Goal: Communication & Community: Share content

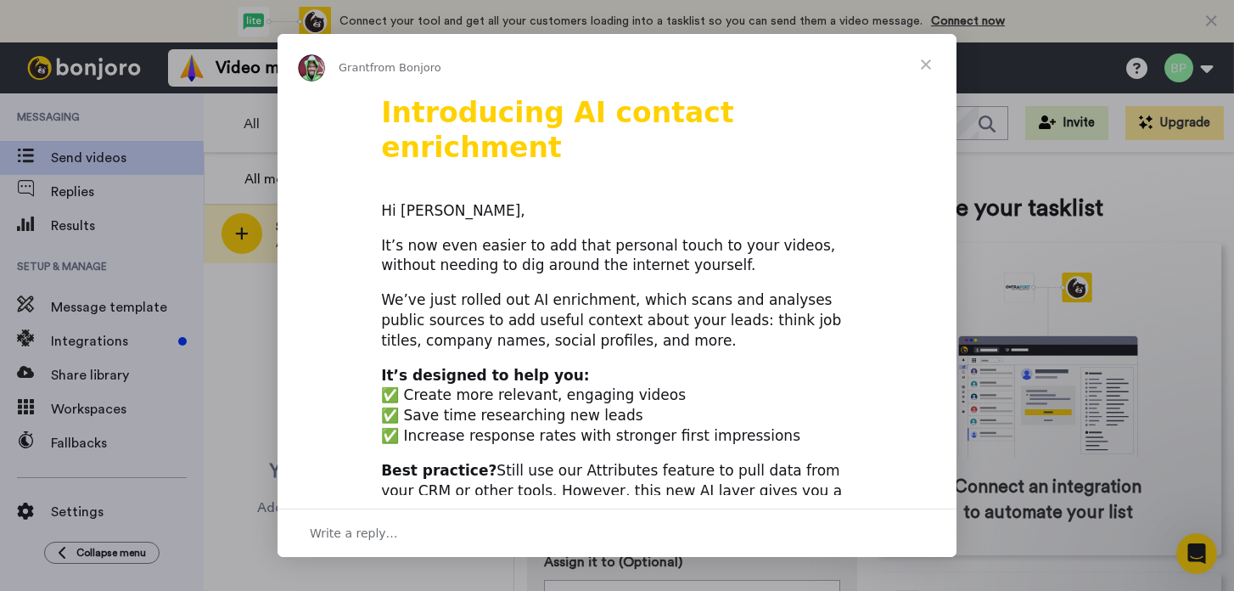
click at [928, 68] on span "Close" at bounding box center [926, 64] width 61 height 61
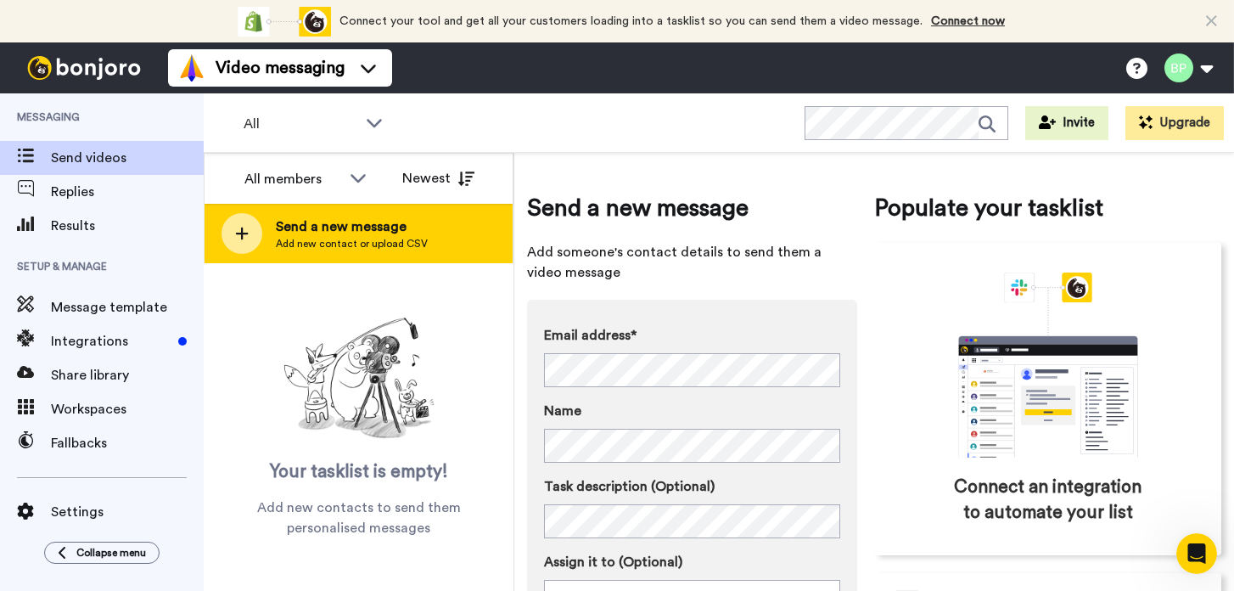
click at [351, 250] on span "Add new contact or upload CSV" at bounding box center [352, 244] width 152 height 14
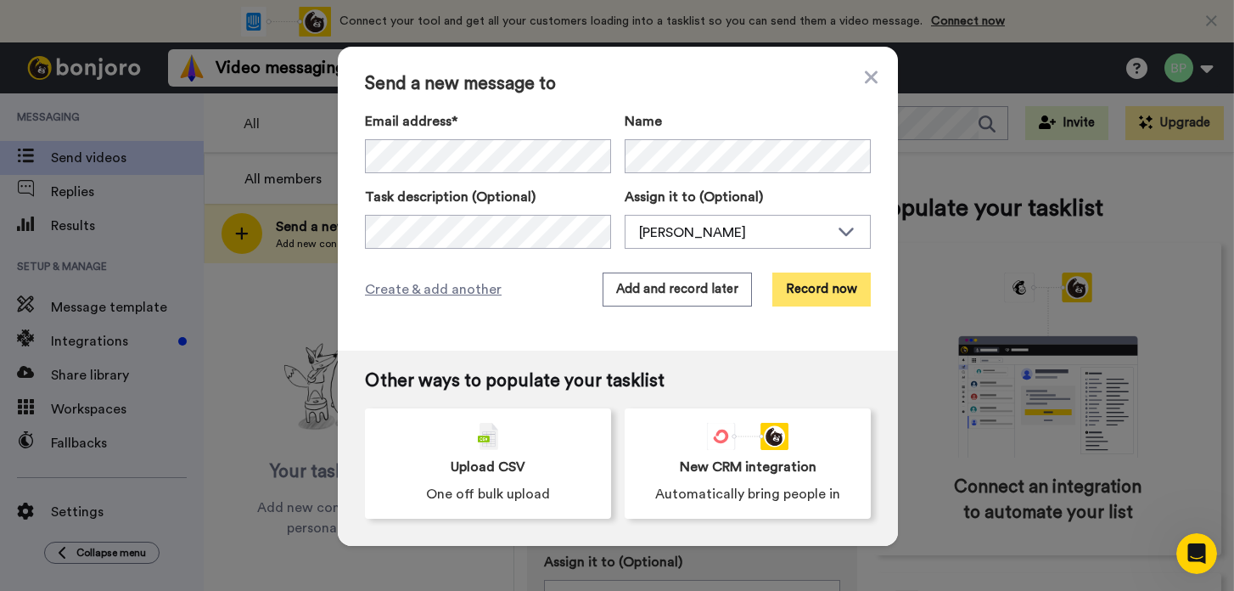
click at [807, 299] on button "Record now" at bounding box center [822, 290] width 98 height 34
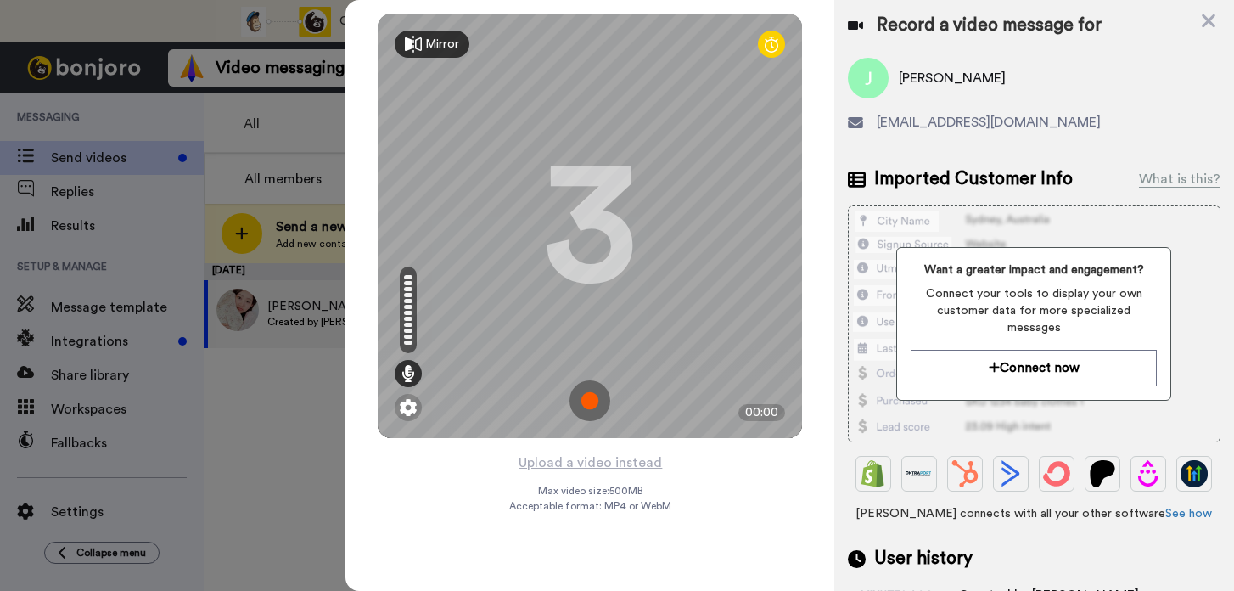
click at [589, 397] on img at bounding box center [590, 400] width 41 height 41
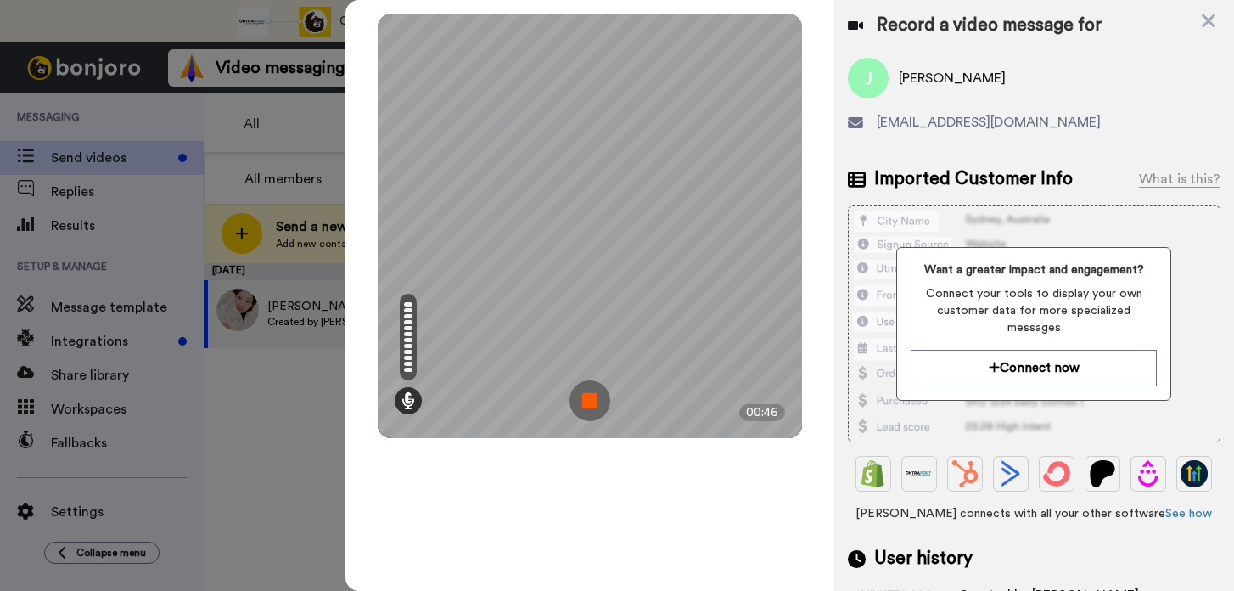
click at [589, 396] on img at bounding box center [590, 400] width 41 height 41
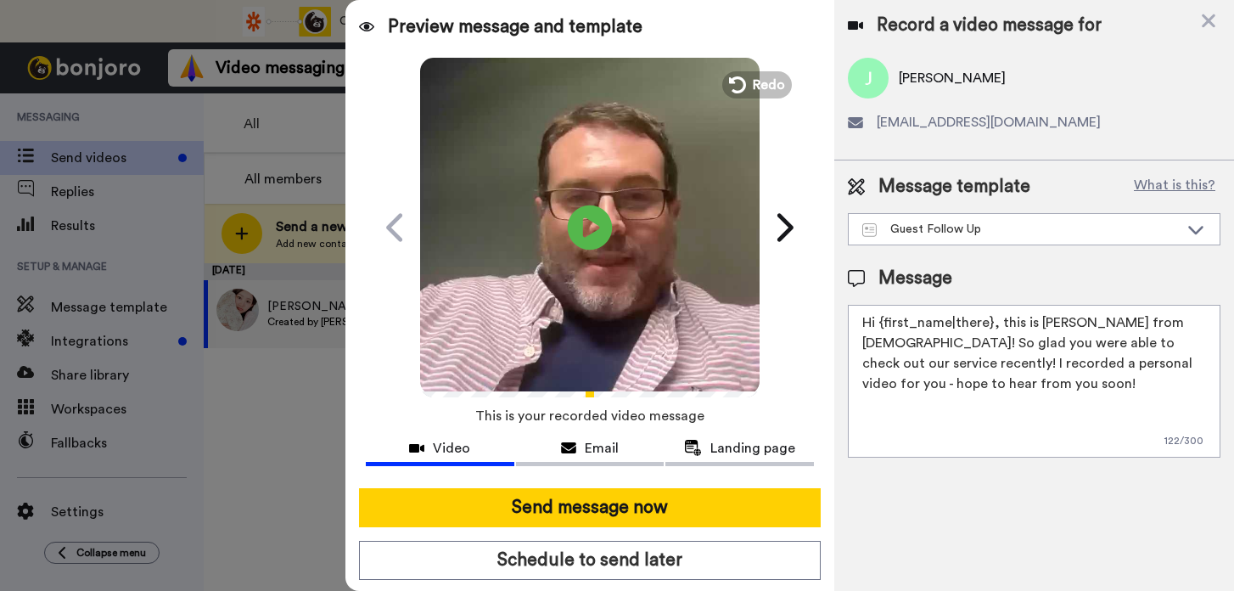
click at [588, 227] on icon "Play/Pause" at bounding box center [590, 227] width 45 height 81
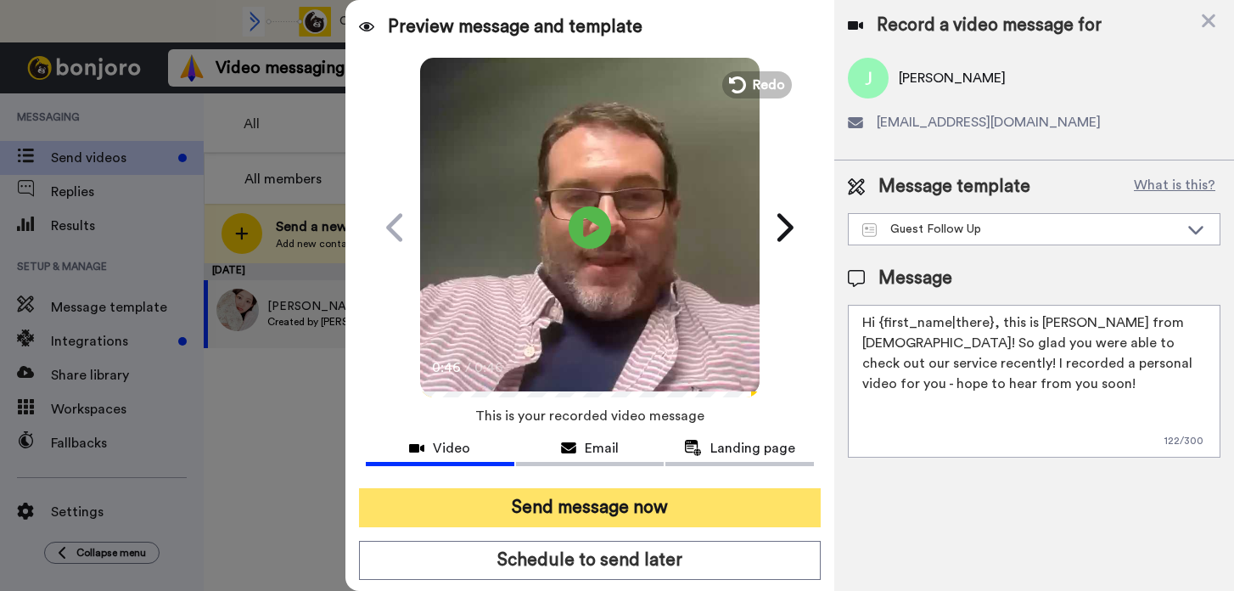
click at [649, 508] on button "Send message now" at bounding box center [590, 507] width 462 height 39
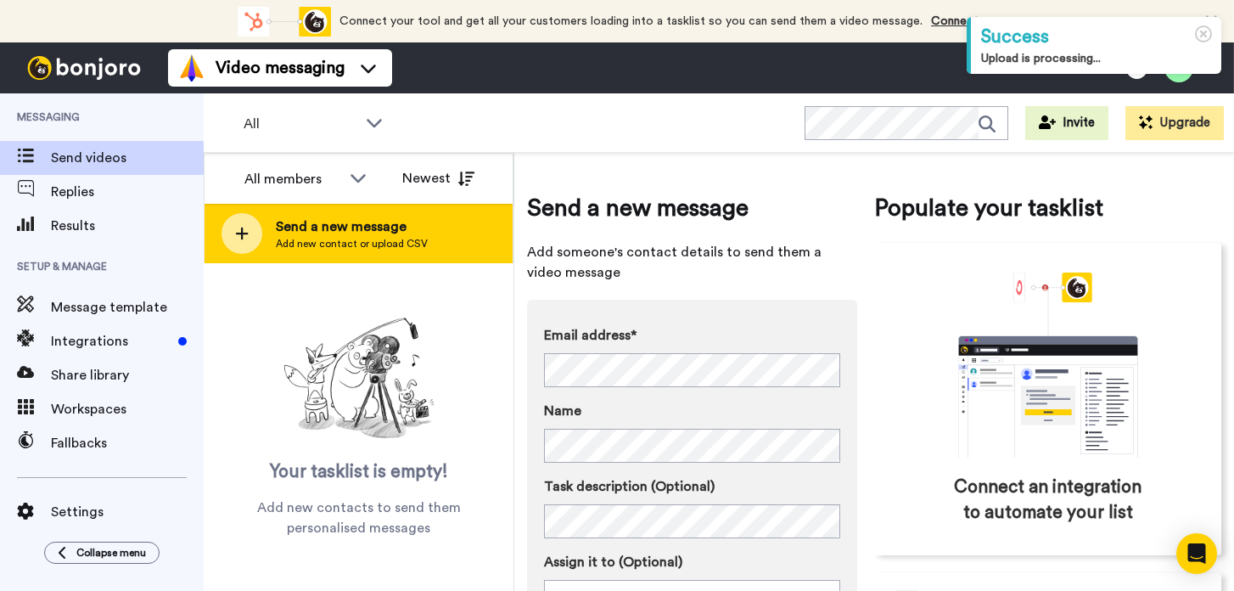
click at [375, 230] on span "Send a new message" at bounding box center [352, 226] width 152 height 20
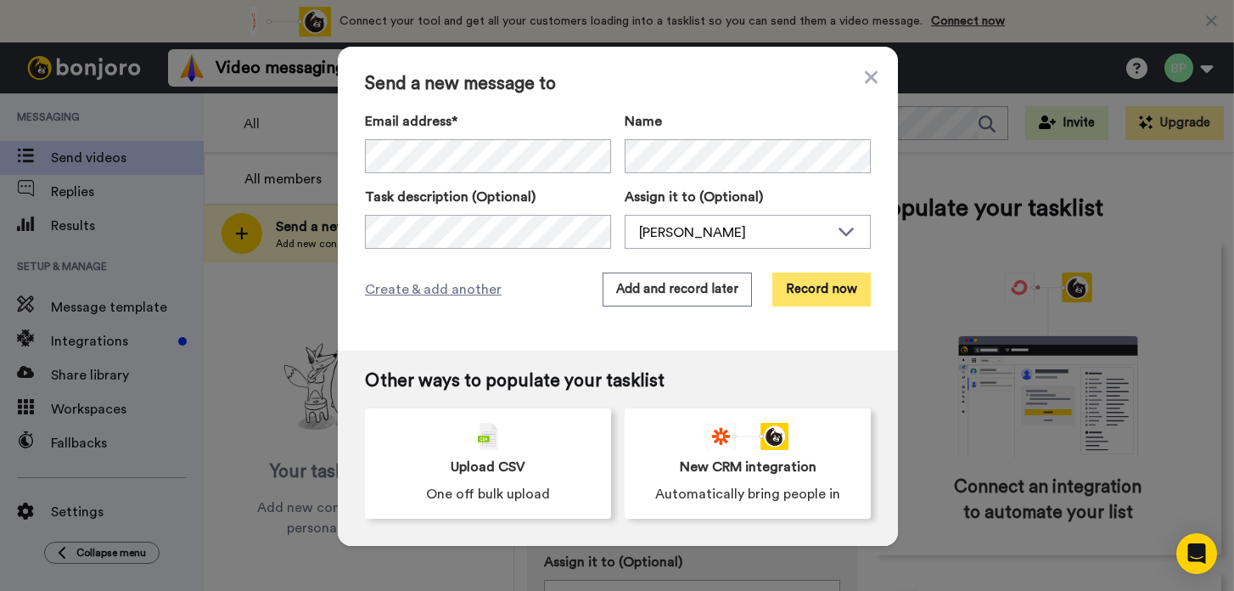
click at [815, 300] on button "Record now" at bounding box center [822, 290] width 98 height 34
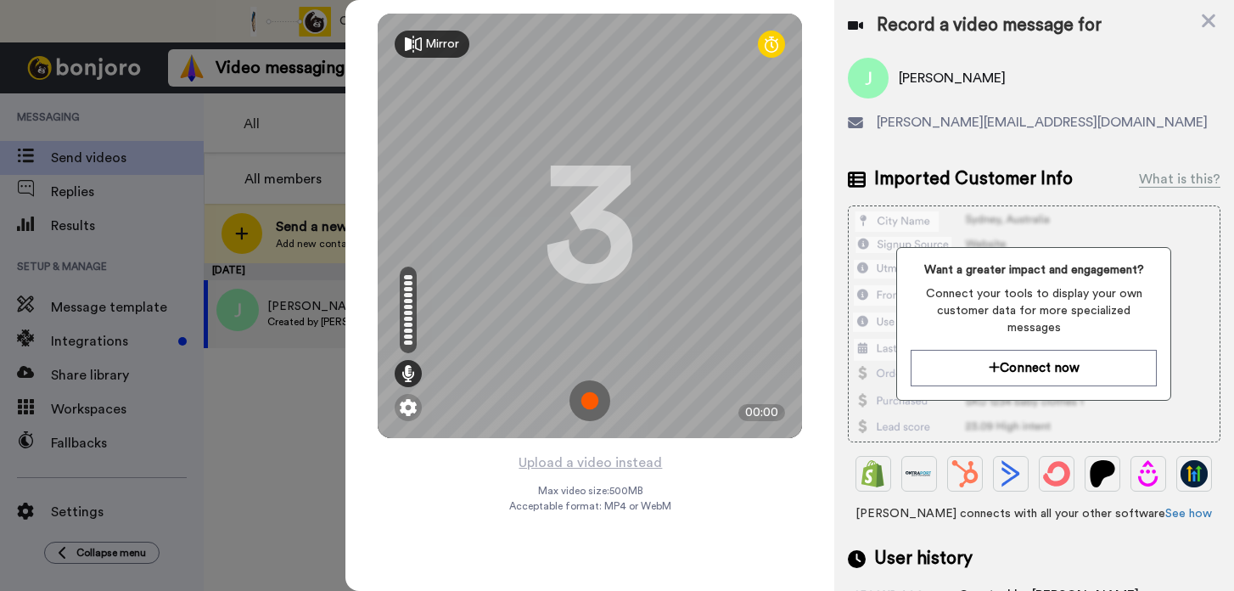
click at [596, 407] on img at bounding box center [590, 400] width 41 height 41
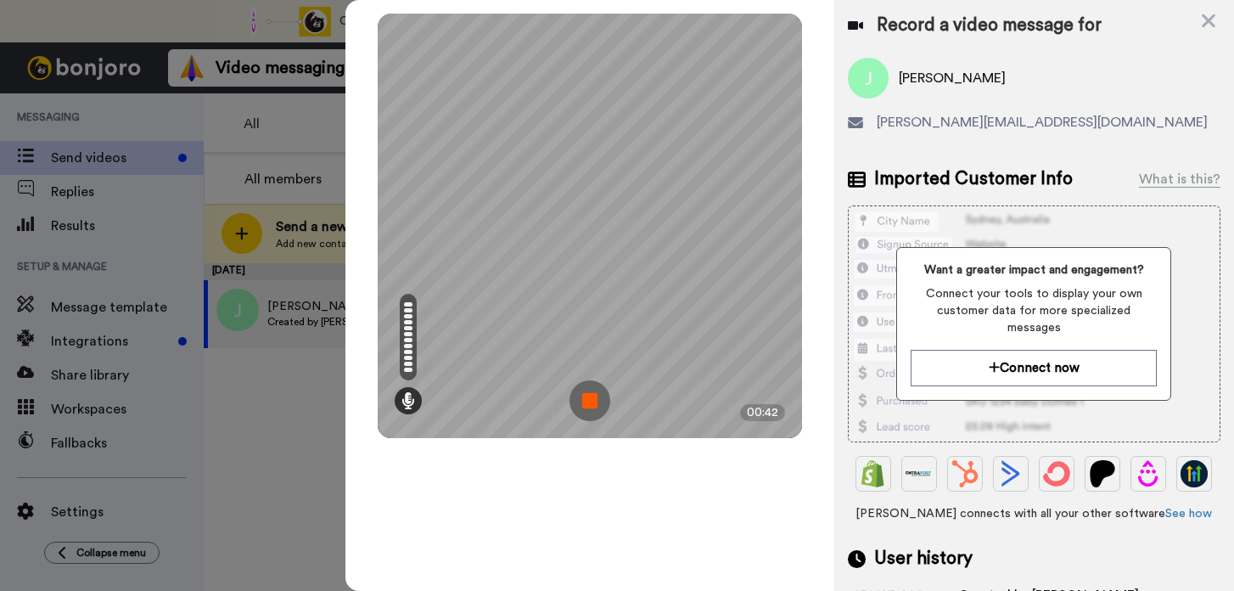
click at [592, 400] on img at bounding box center [590, 400] width 41 height 41
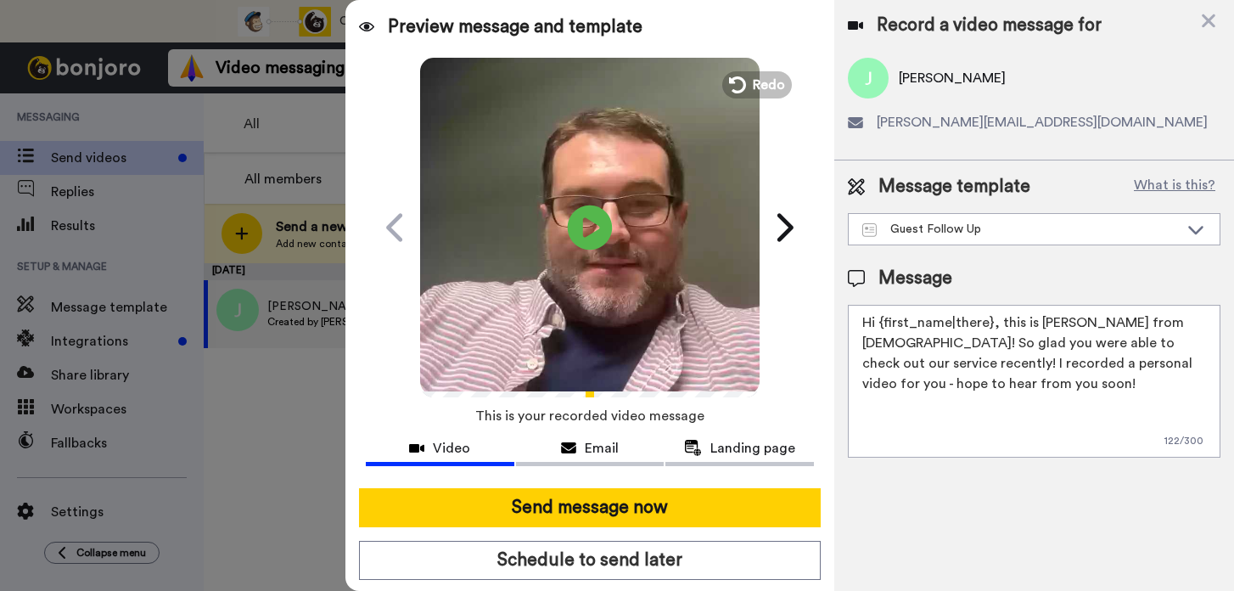
click at [588, 225] on icon "Play/Pause" at bounding box center [590, 227] width 45 height 81
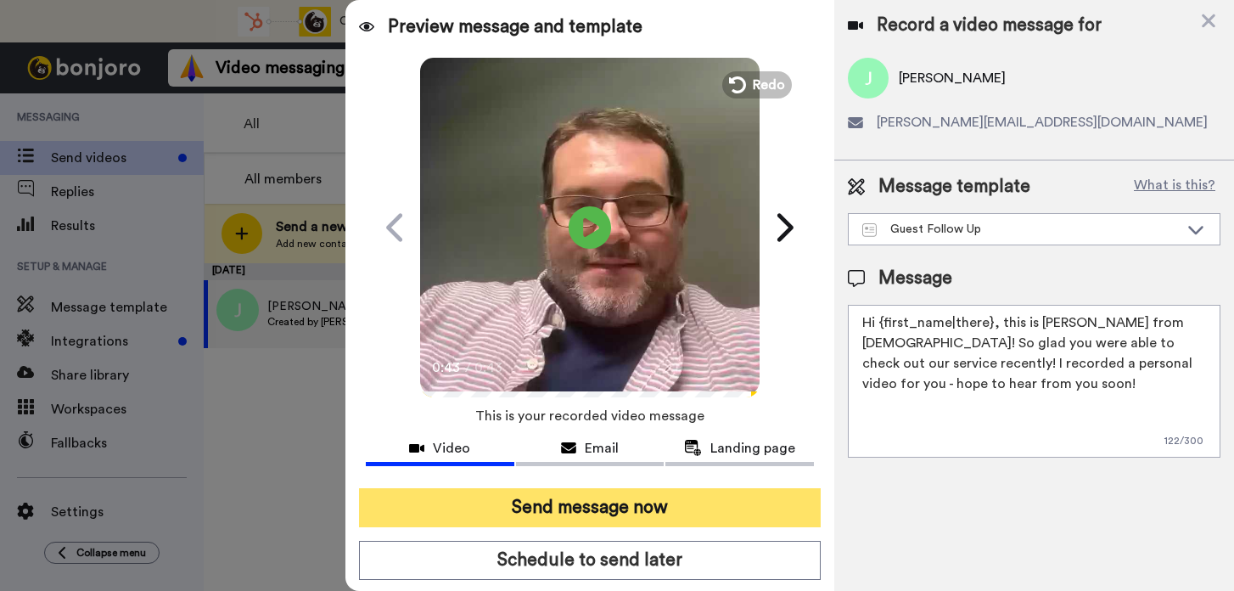
click at [635, 512] on button "Send message now" at bounding box center [590, 507] width 462 height 39
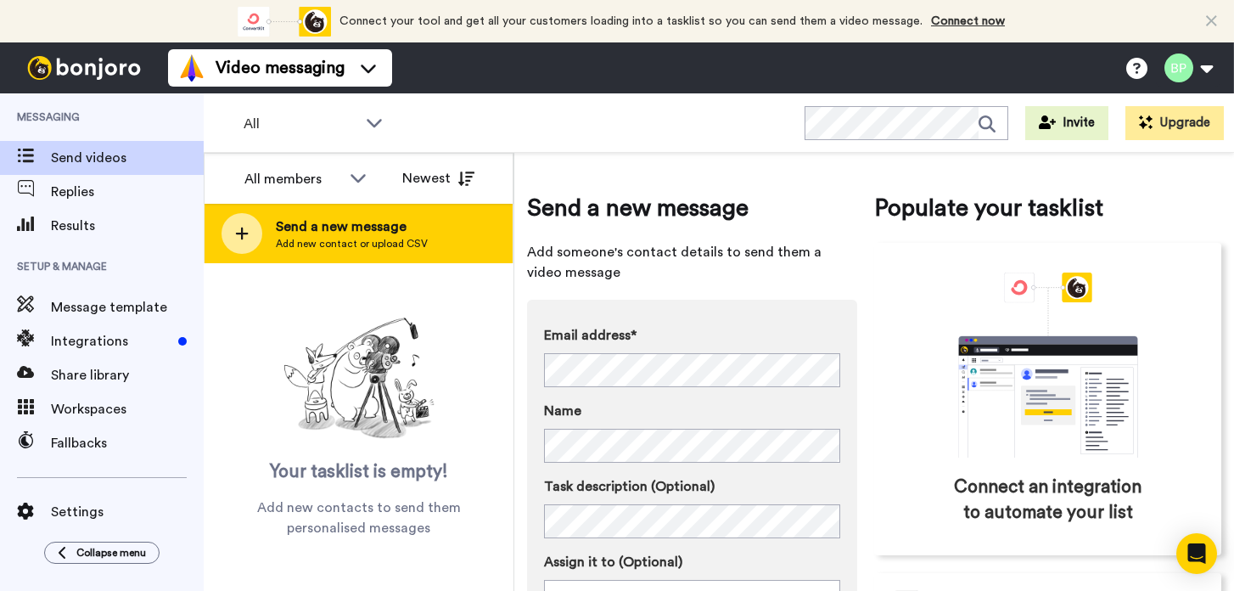
click at [381, 236] on span "Send a new message" at bounding box center [352, 226] width 152 height 20
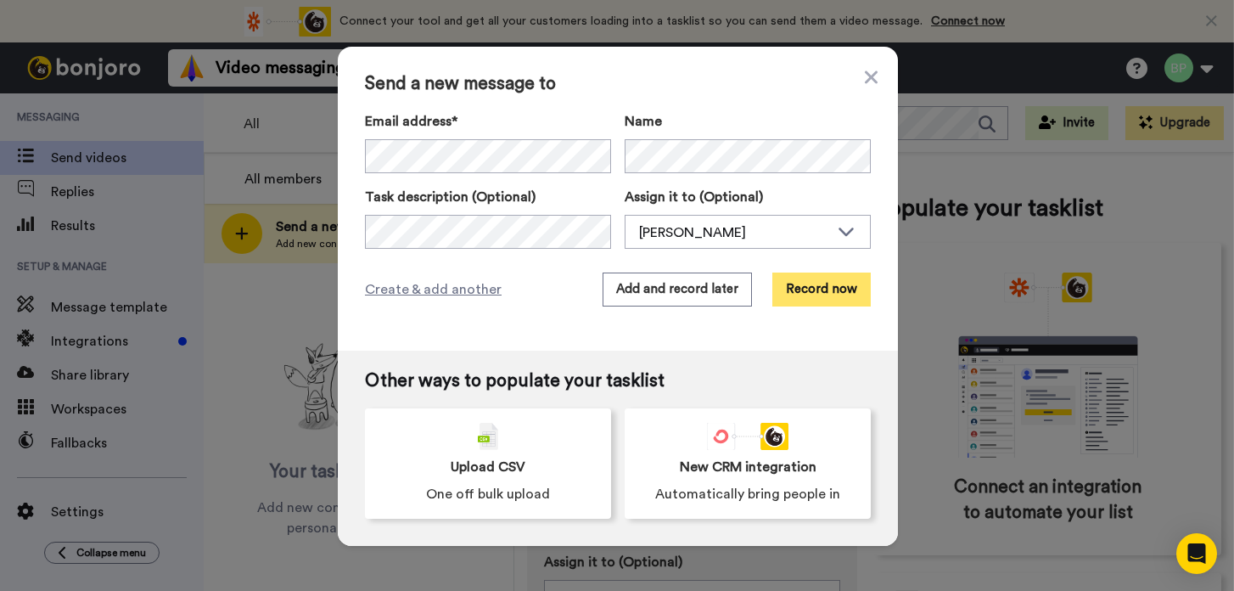
click at [817, 286] on button "Record now" at bounding box center [822, 290] width 98 height 34
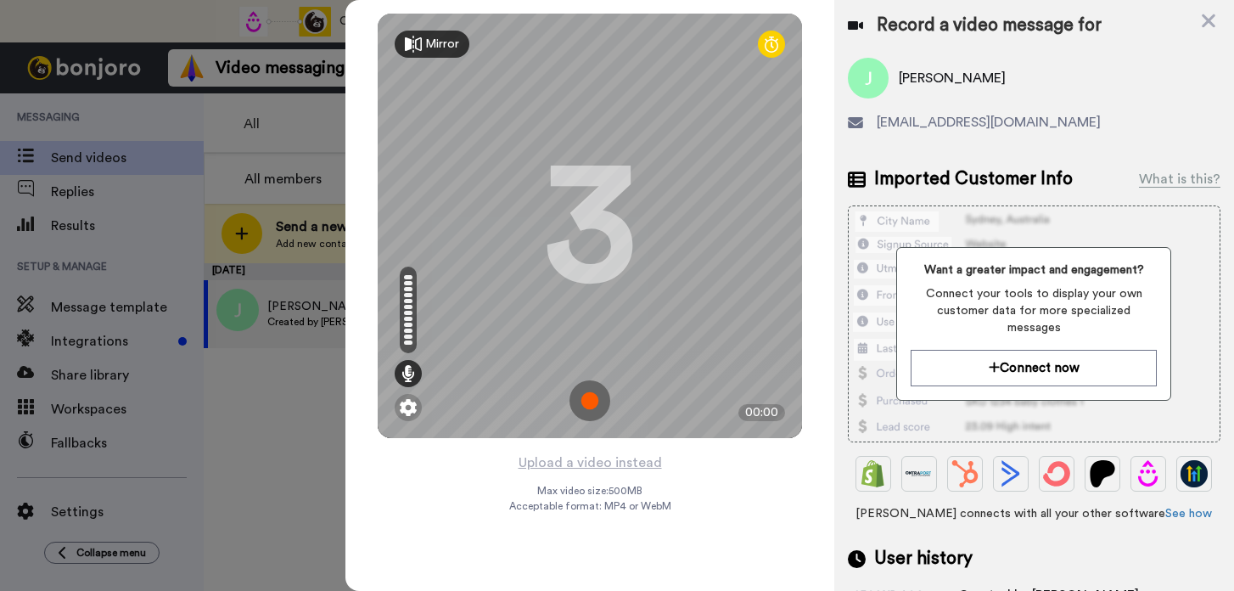
click at [593, 408] on img at bounding box center [590, 400] width 41 height 41
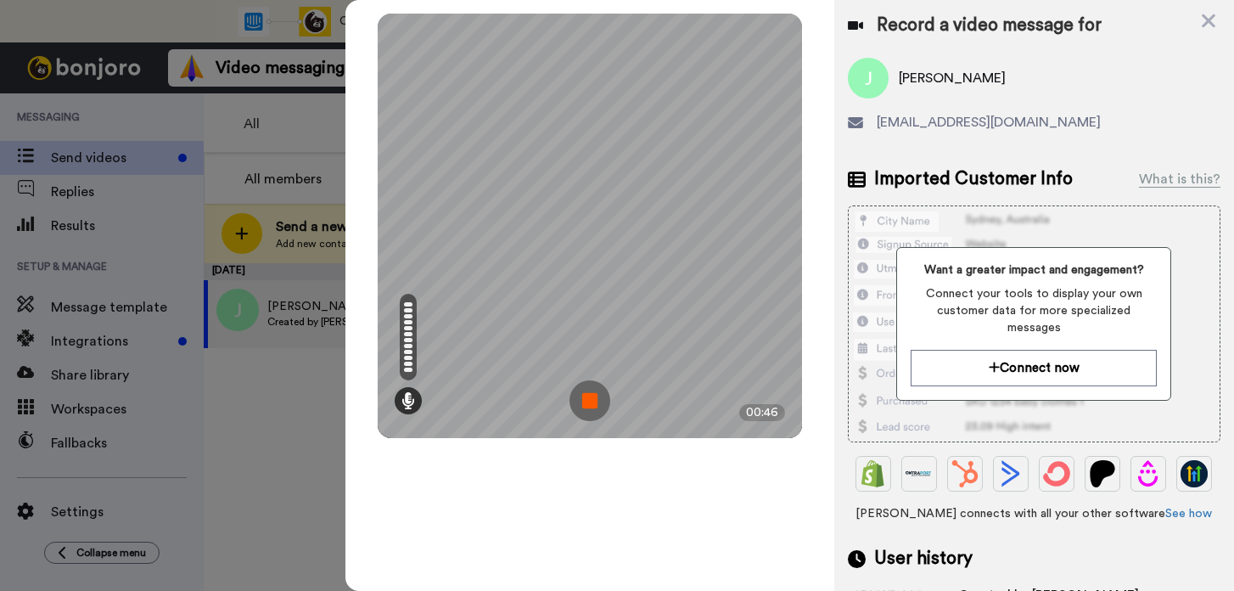
click at [591, 393] on img at bounding box center [590, 400] width 41 height 41
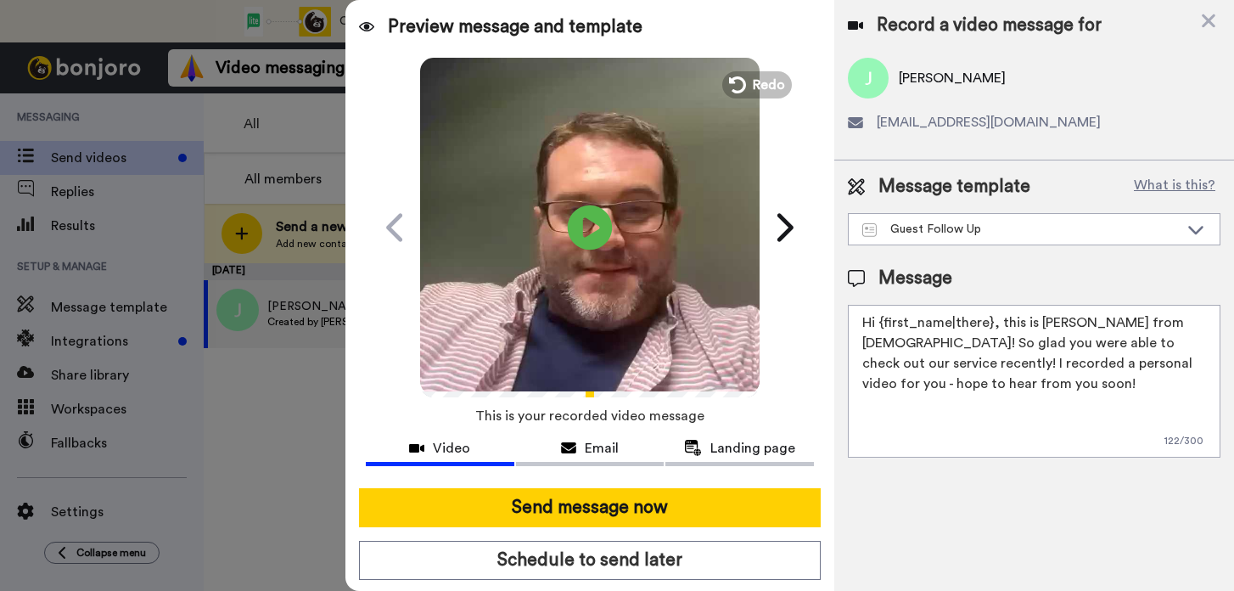
click at [595, 229] on icon "Play/Pause" at bounding box center [590, 227] width 45 height 81
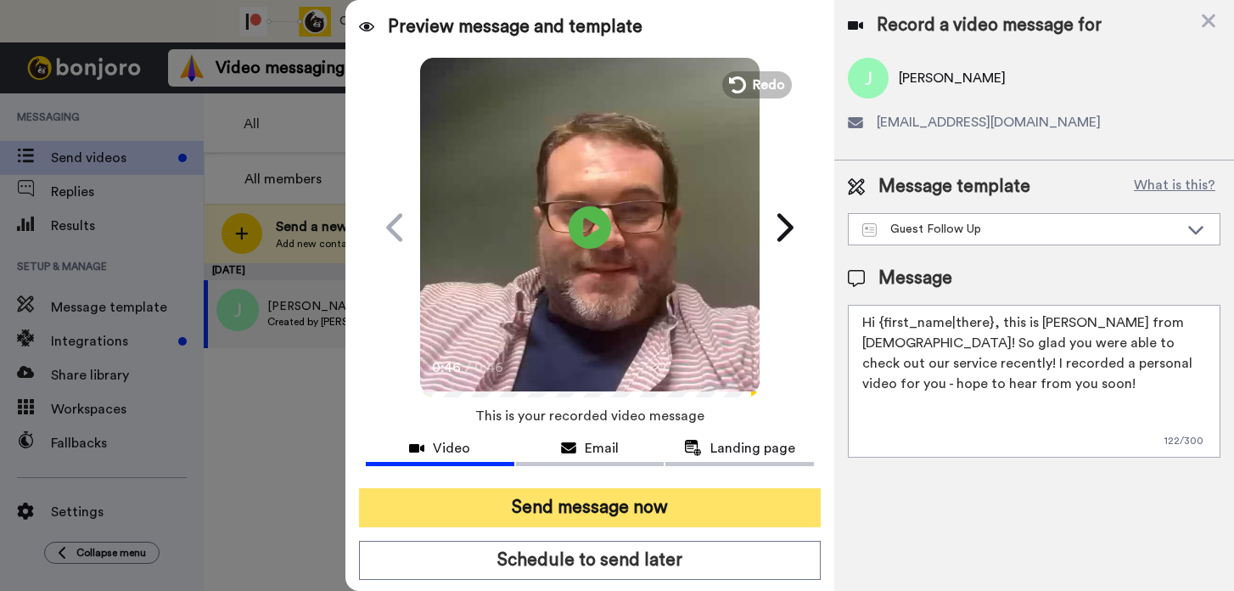
click at [637, 508] on button "Send message now" at bounding box center [590, 507] width 462 height 39
